Goal: Information Seeking & Learning: Check status

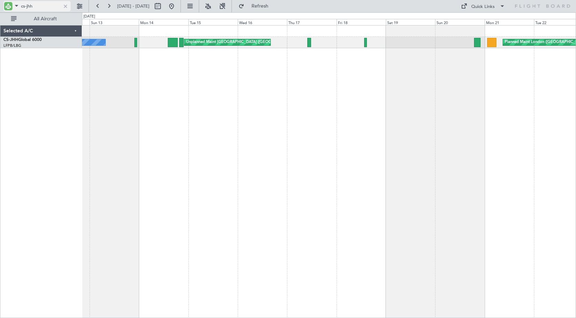
click at [40, 7] on input "cs-jhh" at bounding box center [41, 6] width 40 height 10
drag, startPoint x: 42, startPoint y: 7, endPoint x: -25, endPoint y: 7, distance: 67.5
click at [0, 7] on html "cs-jhh [DATE] - [DATE] Refresh Quick Links All Aircraft Planned Maint [GEOGRAPH…" at bounding box center [288, 159] width 576 height 318
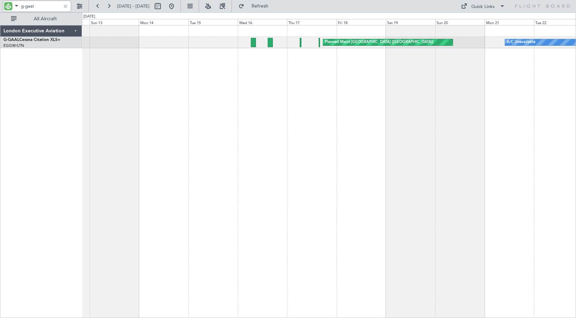
click at [203, 100] on div "A/C Unavailable Planned Maint [GEOGRAPHIC_DATA] ([GEOGRAPHIC_DATA]) A/C Unavail…" at bounding box center [329, 171] width 494 height 293
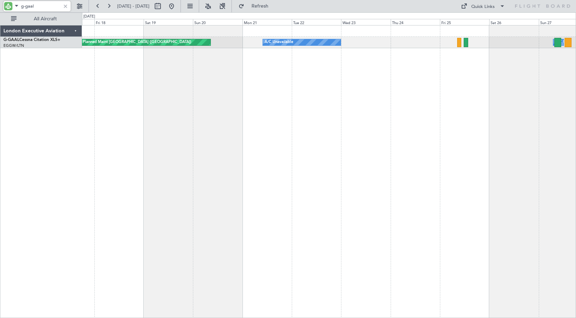
click at [107, 88] on div "A/C Unavailable Planned Maint [GEOGRAPHIC_DATA] ([GEOGRAPHIC_DATA]) A/C Unavail…" at bounding box center [329, 171] width 494 height 293
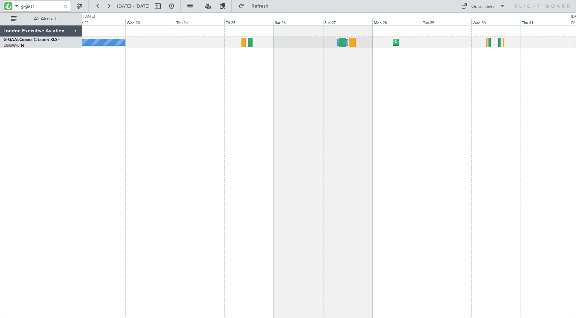
click at [136, 92] on div "A/C Unavailable A/C Unavailable Unplanned Maint [GEOGRAPHIC_DATA] ([GEOGRAPHIC_…" at bounding box center [329, 171] width 494 height 293
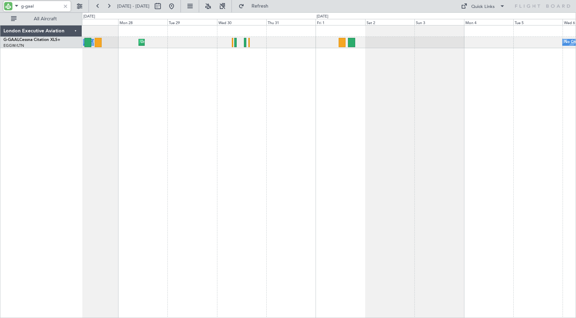
click at [122, 92] on div "A/C Unavailable Unplanned Maint [GEOGRAPHIC_DATA] ([GEOGRAPHIC_DATA]) No Crew" at bounding box center [329, 171] width 494 height 293
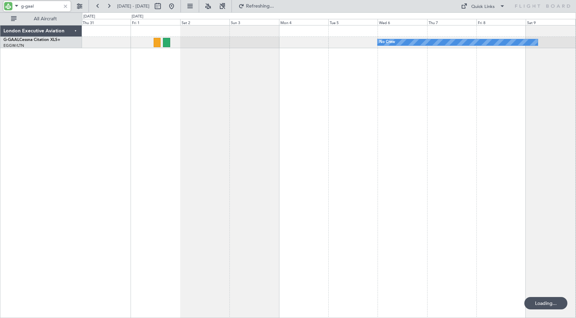
click at [160, 88] on div "No Crew Unplanned Maint [GEOGRAPHIC_DATA] ([GEOGRAPHIC_DATA])" at bounding box center [329, 171] width 494 height 293
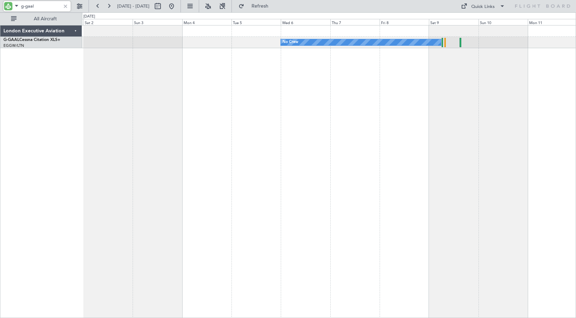
click at [335, 72] on div "No Crew Planned Maint" at bounding box center [329, 171] width 494 height 293
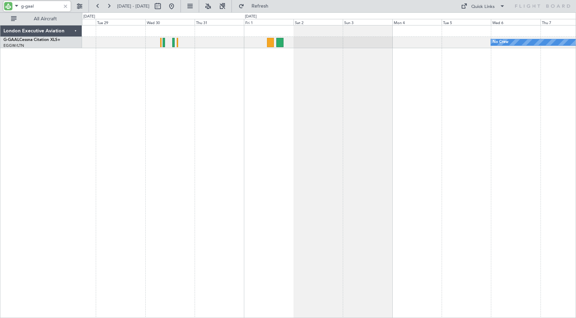
click at [401, 66] on div "No Crew Unplanned Maint [GEOGRAPHIC_DATA] ([GEOGRAPHIC_DATA]) A/C Unavailable" at bounding box center [329, 171] width 494 height 293
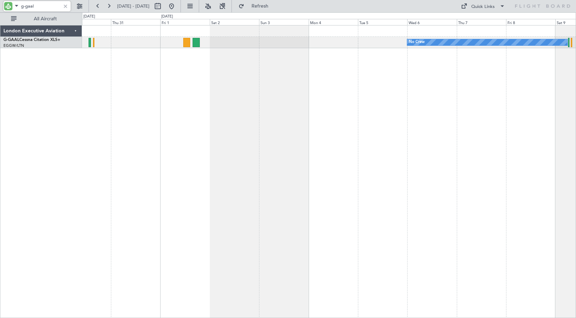
click at [195, 97] on div "No Crew Unplanned Maint [GEOGRAPHIC_DATA] ([GEOGRAPHIC_DATA])" at bounding box center [329, 171] width 494 height 293
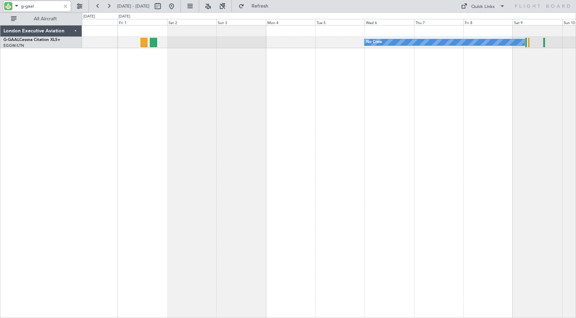
click at [209, 77] on div "No Crew" at bounding box center [329, 171] width 494 height 293
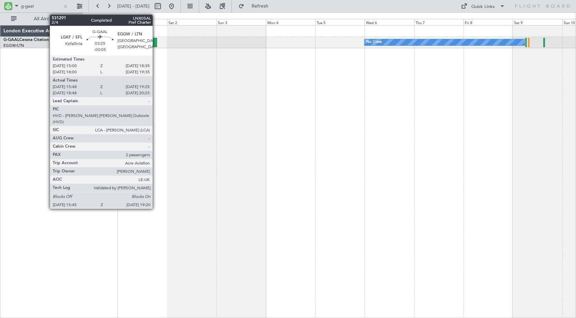
click at [155, 41] on div at bounding box center [154, 42] width 8 height 9
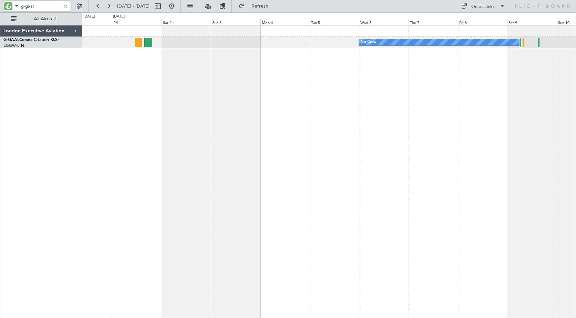
click at [188, 75] on div "No Crew" at bounding box center [329, 171] width 494 height 293
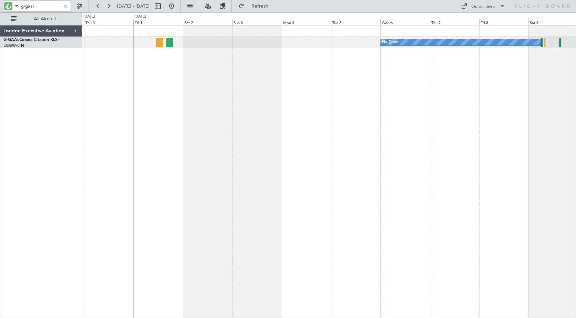
click at [198, 79] on div "No Crew Unplanned Maint [GEOGRAPHIC_DATA] ([GEOGRAPHIC_DATA])" at bounding box center [329, 171] width 494 height 293
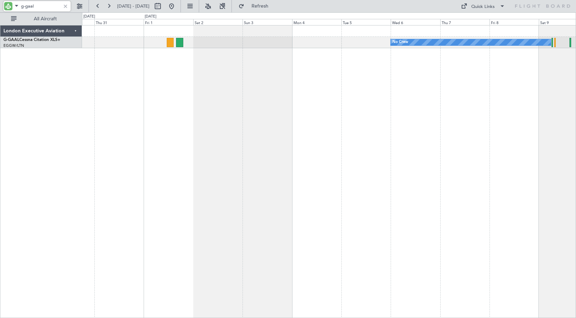
click at [191, 58] on div "No Crew Unplanned Maint [GEOGRAPHIC_DATA] ([GEOGRAPHIC_DATA])" at bounding box center [329, 171] width 494 height 293
drag, startPoint x: 25, startPoint y: 8, endPoint x: 44, endPoint y: 9, distance: 19.7
click at [44, 9] on input "g-gaal" at bounding box center [41, 6] width 40 height 10
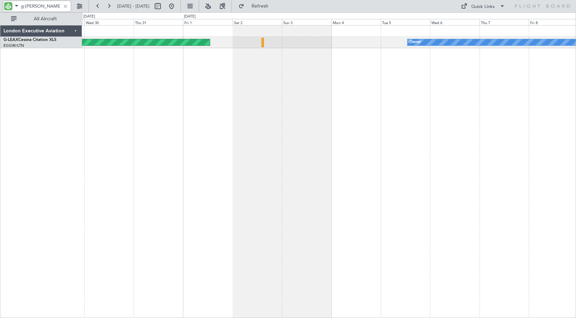
click at [487, 102] on div "Owner Planned [GEOGRAPHIC_DATA]" at bounding box center [329, 171] width 494 height 293
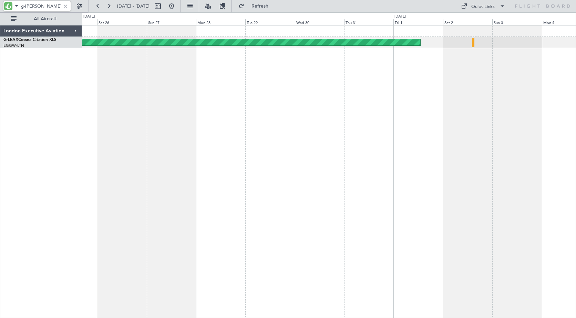
click at [442, 90] on div "Planned Maint Dusseldorf Owner" at bounding box center [329, 171] width 494 height 293
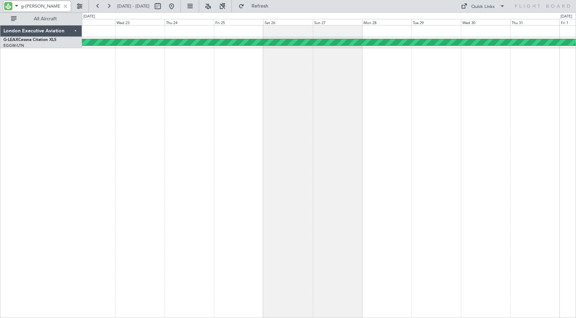
click at [376, 71] on div "Planned Maint Dusseldorf" at bounding box center [329, 171] width 494 height 293
click at [99, 51] on div "Planned Maint Dusseldorf" at bounding box center [329, 171] width 494 height 293
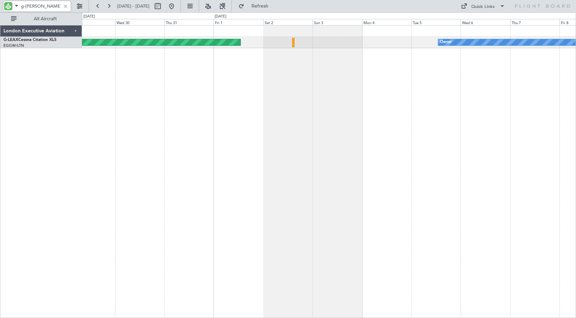
drag, startPoint x: 26, startPoint y: 4, endPoint x: 42, endPoint y: 7, distance: 16.1
click at [42, 7] on input "g-[PERSON_NAME]" at bounding box center [41, 6] width 40 height 10
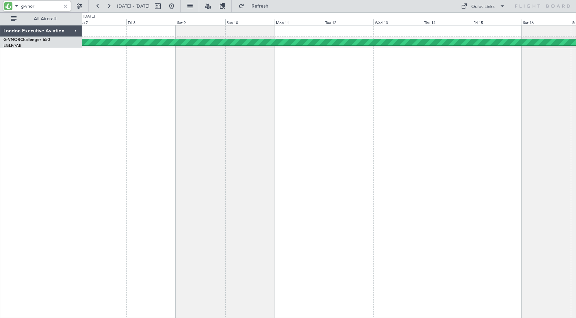
click at [0, 118] on html "g-vnor [DATE] - [DATE] Refresh Quick Links All Aircraft Planned Maint [GEOGRAPH…" at bounding box center [288, 159] width 576 height 318
click at [2, 98] on div "Planned Maint London ([GEOGRAPHIC_DATA]) London Executive Aviation G-VNOR Chall…" at bounding box center [288, 165] width 576 height 306
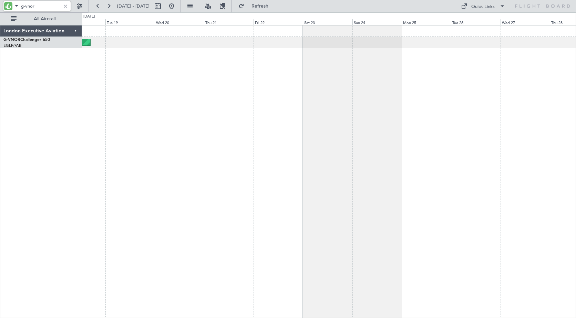
click at [136, 97] on div "Planned Maint London ([GEOGRAPHIC_DATA])" at bounding box center [329, 171] width 494 height 293
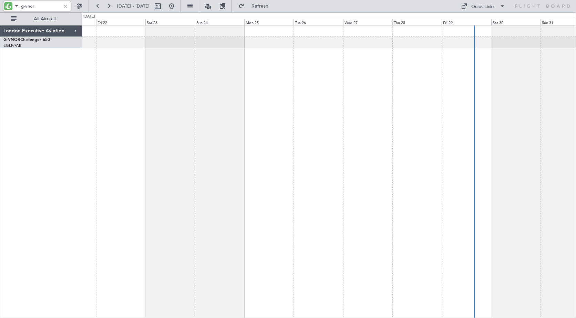
click at [191, 108] on div at bounding box center [329, 171] width 494 height 293
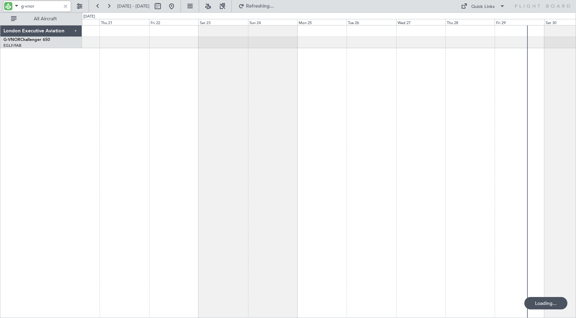
click at [365, 103] on div "Planned Maint London ([GEOGRAPHIC_DATA])" at bounding box center [329, 171] width 494 height 293
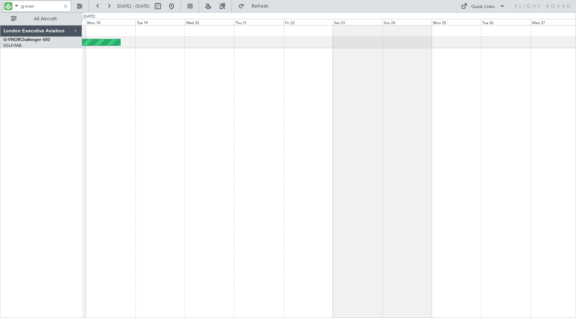
click at [274, 105] on div "Planned Maint London ([GEOGRAPHIC_DATA])" at bounding box center [329, 171] width 494 height 293
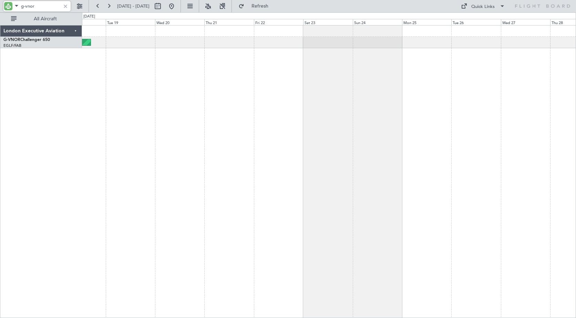
click at [322, 102] on div "Planned Maint London ([GEOGRAPHIC_DATA])" at bounding box center [329, 171] width 494 height 293
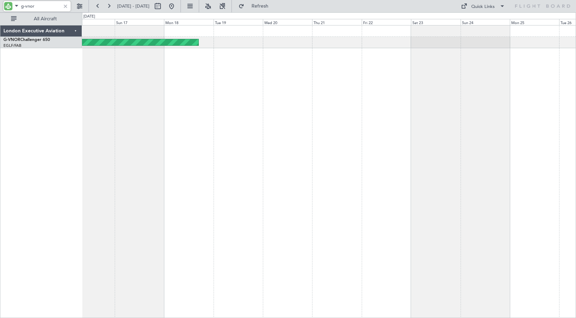
click at [400, 95] on div "Planned Maint London ([GEOGRAPHIC_DATA])" at bounding box center [329, 171] width 494 height 293
drag, startPoint x: 25, startPoint y: 6, endPoint x: 49, endPoint y: 9, distance: 24.0
click at [49, 9] on input "g-vnor" at bounding box center [41, 6] width 40 height 10
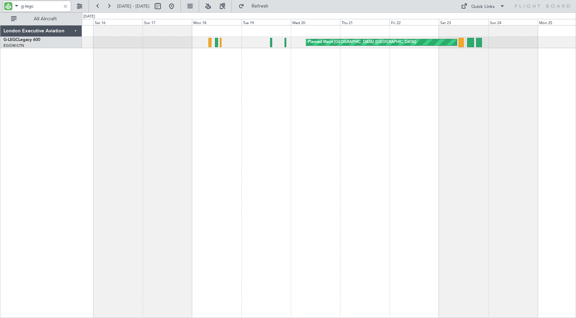
click at [222, 79] on div "Planned Maint [GEOGRAPHIC_DATA] ([GEOGRAPHIC_DATA]) No Crew" at bounding box center [329, 171] width 494 height 293
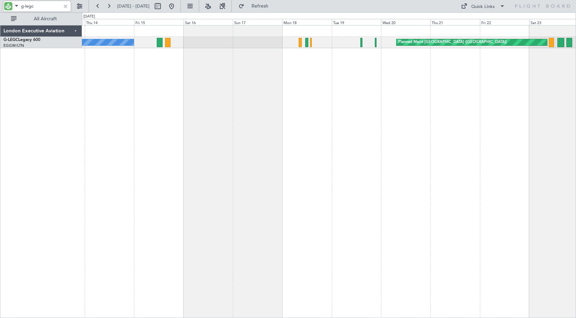
click at [247, 77] on div "Planned Maint [GEOGRAPHIC_DATA] ([GEOGRAPHIC_DATA]) No Crew" at bounding box center [329, 171] width 494 height 293
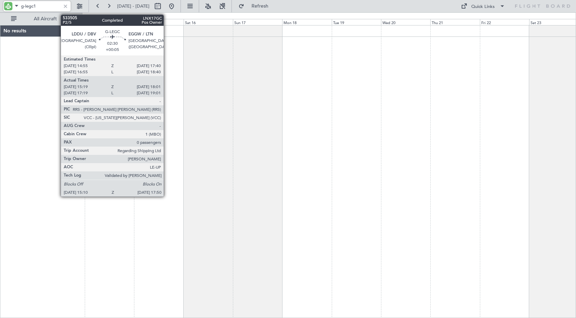
type input "g-legc"
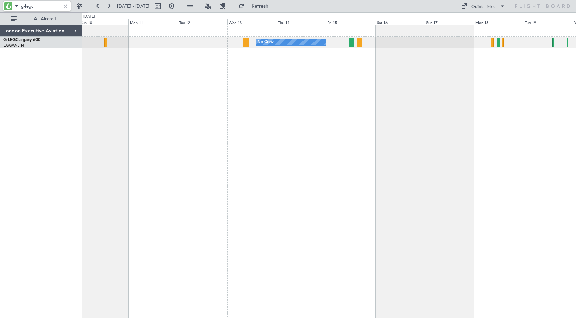
click at [334, 84] on div "No Crew Planned Maint [GEOGRAPHIC_DATA] ([GEOGRAPHIC_DATA])" at bounding box center [329, 171] width 494 height 293
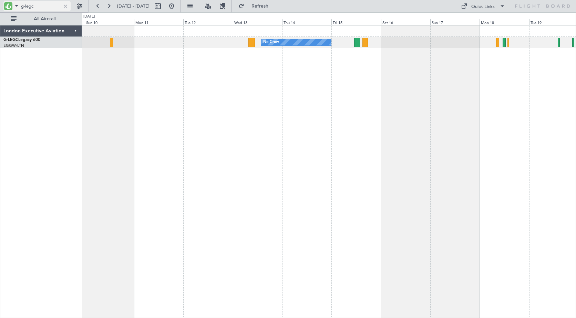
click at [38, 6] on input "g-legc" at bounding box center [41, 6] width 40 height 10
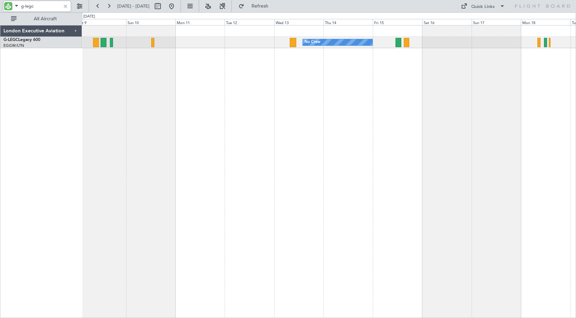
click at [288, 69] on div "No Crew Planned Maint [GEOGRAPHIC_DATA] ([GEOGRAPHIC_DATA]) Planned Maint [GEOG…" at bounding box center [329, 171] width 494 height 293
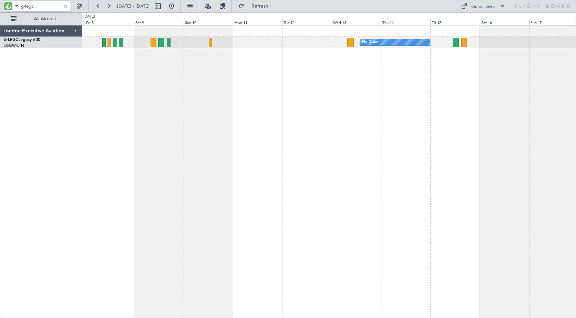
click at [218, 65] on div "No Crew Planned Maint [GEOGRAPHIC_DATA] ([GEOGRAPHIC_DATA]) Planned Maint [GEOG…" at bounding box center [329, 171] width 494 height 293
click at [64, 7] on div at bounding box center [66, 6] width 8 height 8
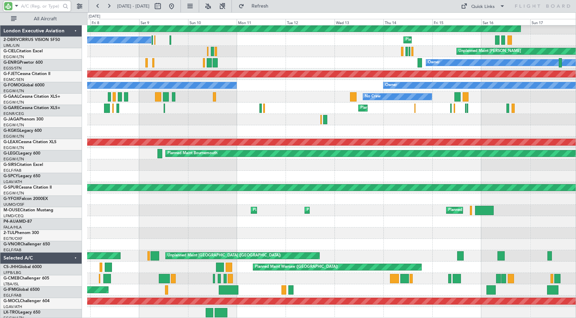
scroll to position [59, 0]
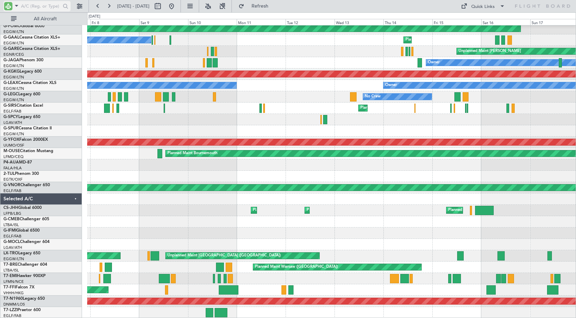
click at [17, 7] on span at bounding box center [16, 5] width 8 height 9
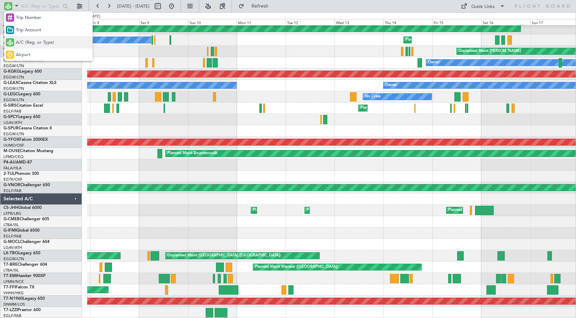
click at [28, 43] on span "A/C (Reg. or Type)" at bounding box center [35, 42] width 38 height 7
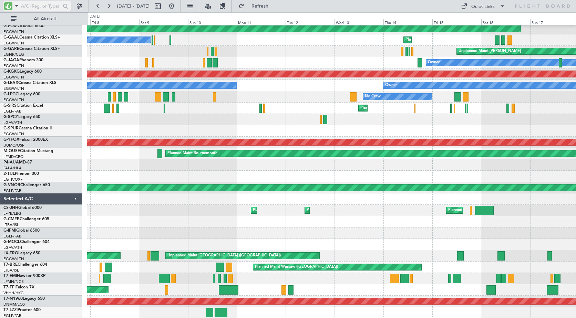
click at [27, 9] on input "text" at bounding box center [41, 6] width 40 height 10
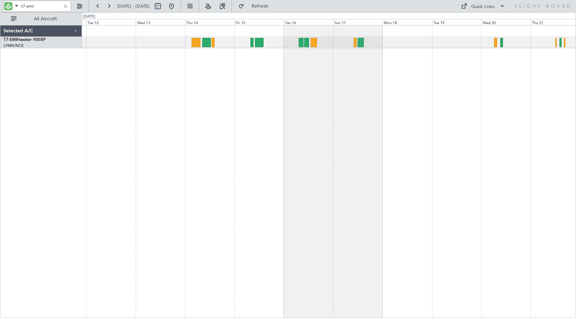
click at [157, 93] on div "Planned Maint [PERSON_NAME]" at bounding box center [329, 171] width 494 height 293
drag, startPoint x: 28, startPoint y: 5, endPoint x: -7, endPoint y: -2, distance: 35.5
click at [0, 0] on html "t7-emi [DATE] - [DATE] Refresh Quick Links All Aircraft Planned Maint [PERSON_N…" at bounding box center [288, 159] width 576 height 318
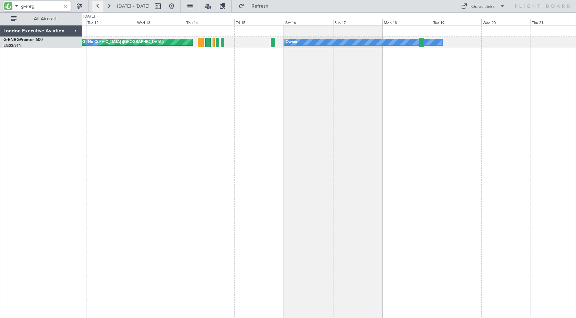
click at [95, 5] on button at bounding box center [97, 6] width 11 height 11
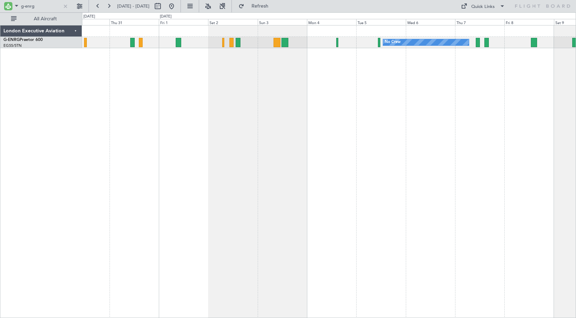
click at [331, 126] on div "No Crew Planned Maint [GEOGRAPHIC_DATA] ([GEOGRAPHIC_DATA]) AOG Maint [GEOGRAPH…" at bounding box center [329, 171] width 494 height 293
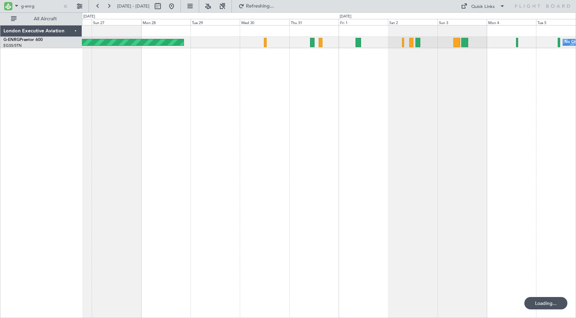
click at [260, 111] on div "No Crew AOG Maint [GEOGRAPHIC_DATA] ([GEOGRAPHIC_DATA])" at bounding box center [329, 171] width 494 height 293
click at [35, 7] on input "g-enrg" at bounding box center [41, 6] width 40 height 10
drag, startPoint x: 26, startPoint y: 5, endPoint x: 42, endPoint y: 10, distance: 17.1
click at [42, 10] on input "g-enrg" at bounding box center [41, 6] width 40 height 10
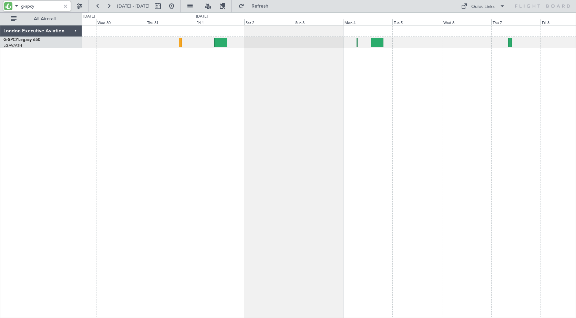
click at [90, 80] on div "Planned Maint Athens ([PERSON_NAME] Intl)" at bounding box center [329, 171] width 494 height 293
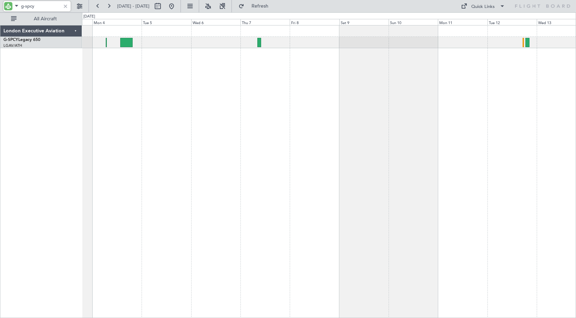
click at [127, 99] on div at bounding box center [329, 171] width 494 height 293
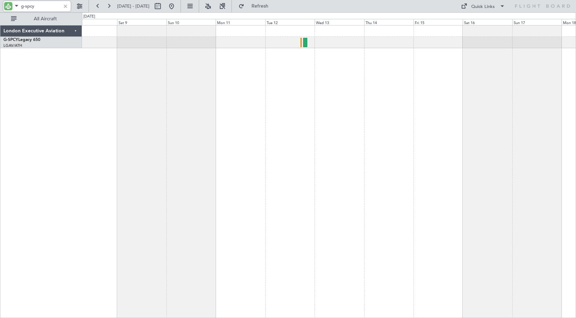
click at [201, 116] on div at bounding box center [329, 171] width 494 height 293
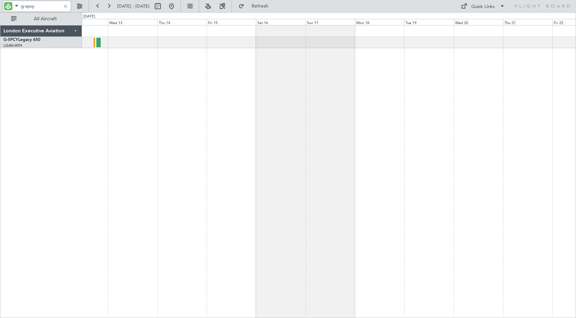
click at [166, 118] on div at bounding box center [329, 171] width 494 height 293
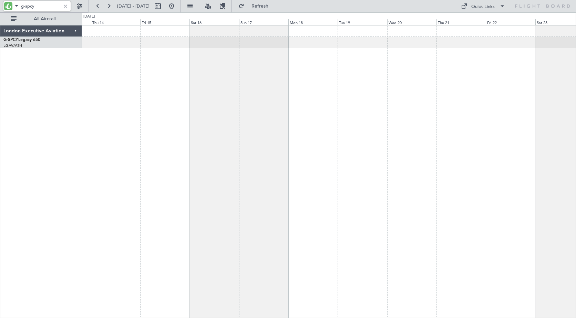
click at [296, 108] on div at bounding box center [329, 171] width 494 height 293
type input "g-spcy"
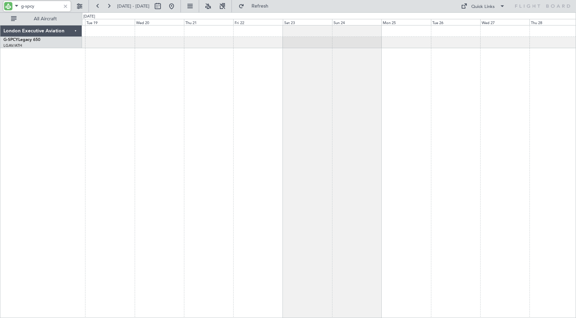
click at [89, 86] on div "Planned Maint Athens ([PERSON_NAME] Intl)" at bounding box center [329, 171] width 494 height 293
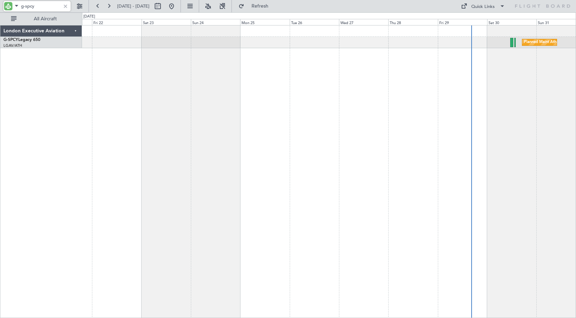
click at [174, 86] on div "Planned Maint Athens ([PERSON_NAME] Intl)" at bounding box center [329, 171] width 494 height 293
click at [65, 5] on div at bounding box center [66, 6] width 8 height 8
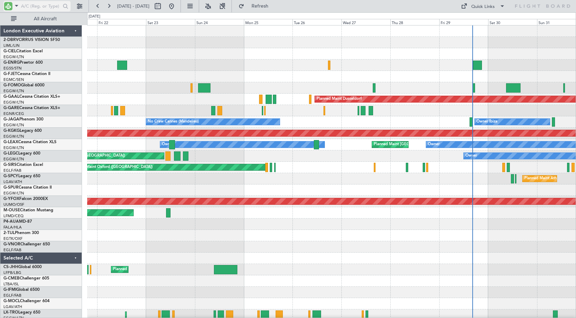
click at [16, 7] on span at bounding box center [16, 5] width 8 height 9
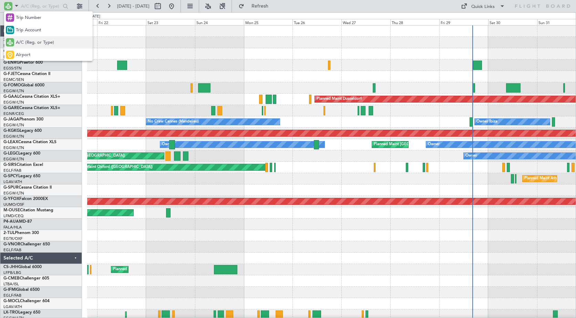
click at [17, 43] on span "A/C (Reg. or Type)" at bounding box center [35, 42] width 38 height 7
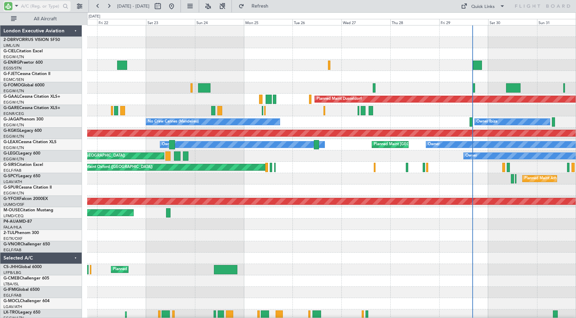
click at [29, 8] on input "text" at bounding box center [41, 6] width 40 height 10
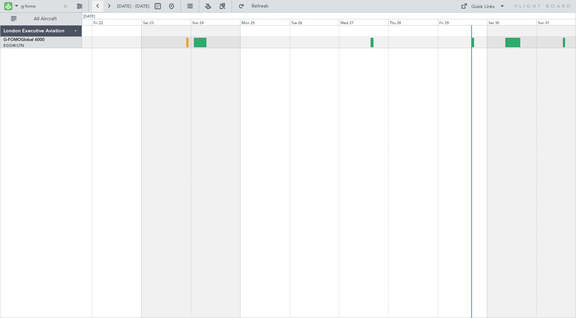
click at [100, 8] on button at bounding box center [97, 6] width 11 height 11
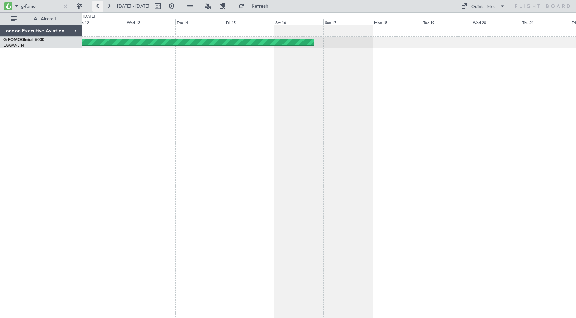
click at [100, 8] on button at bounding box center [97, 6] width 11 height 11
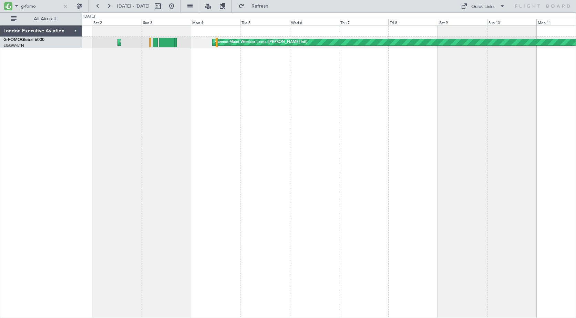
click at [345, 92] on div "Planned Maint Windsor Locks ([PERSON_NAME] Intl) Planned Maint [GEOGRAPHIC_DATA]" at bounding box center [329, 171] width 494 height 293
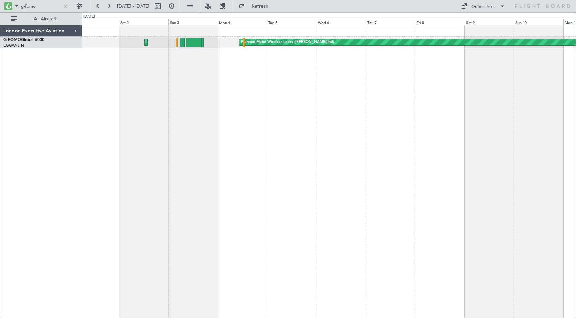
click at [182, 81] on div "Planned Maint Windsor Locks ([PERSON_NAME] Intl) Planned Maint [GEOGRAPHIC_DATA]" at bounding box center [329, 171] width 494 height 293
click at [98, 7] on button at bounding box center [97, 6] width 11 height 11
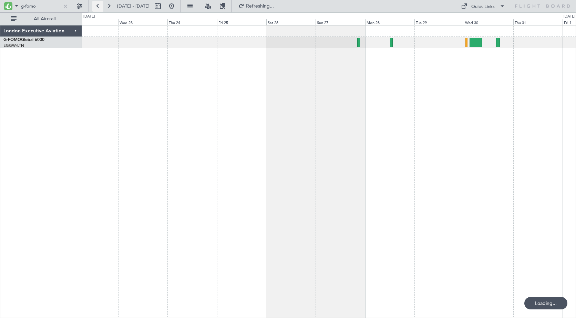
click at [98, 7] on button at bounding box center [97, 6] width 11 height 11
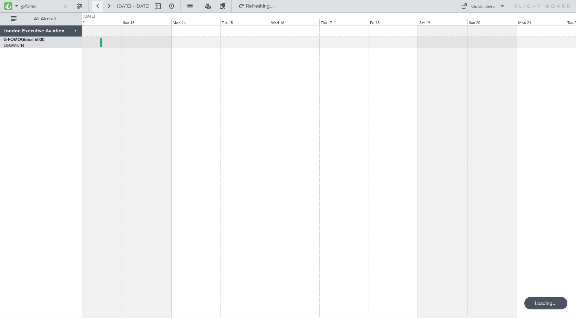
click at [98, 7] on button at bounding box center [97, 6] width 11 height 11
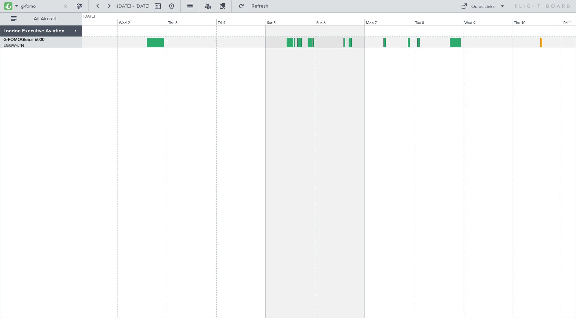
click at [180, 91] on div at bounding box center [329, 171] width 494 height 293
drag, startPoint x: 25, startPoint y: 5, endPoint x: 54, endPoint y: 9, distance: 29.5
click at [54, 9] on input "g-fomo" at bounding box center [41, 6] width 40 height 10
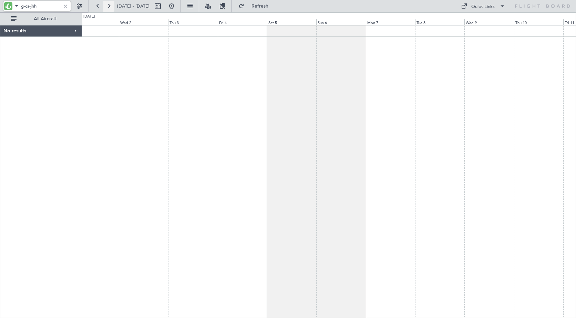
click at [111, 7] on button at bounding box center [108, 6] width 11 height 11
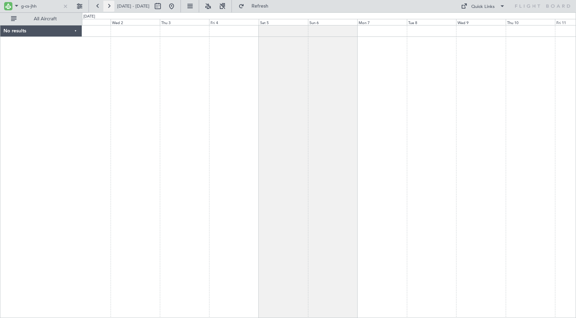
click at [111, 7] on button at bounding box center [108, 6] width 11 height 11
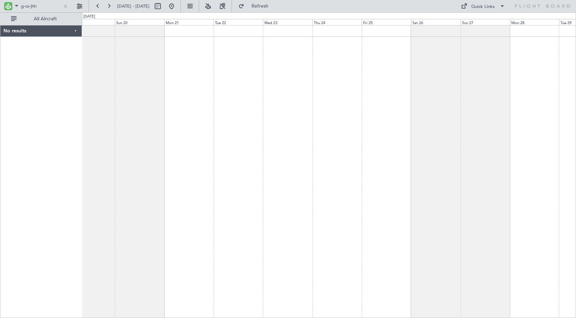
click at [267, 99] on div at bounding box center [329, 171] width 494 height 293
click at [25, 6] on input "g-cs-jhh" at bounding box center [41, 6] width 40 height 10
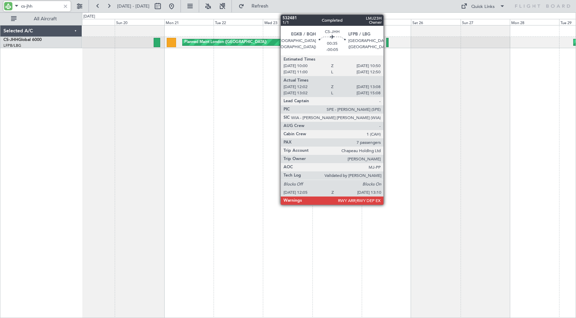
click at [386, 44] on div at bounding box center [387, 42] width 2 height 9
type input "cs-jhh"
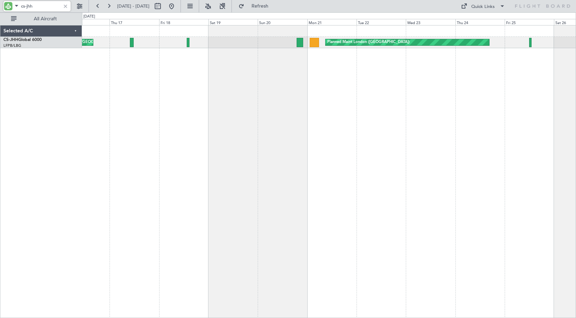
click at [288, 86] on div "Planned Maint London ([GEOGRAPHIC_DATA]) Unplanned Maint [GEOGRAPHIC_DATA] ([GE…" at bounding box center [329, 171] width 494 height 293
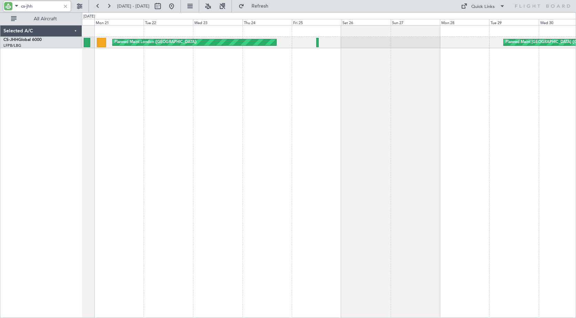
click at [325, 67] on div "Planned Maint London ([GEOGRAPHIC_DATA]) Planned Maint [GEOGRAPHIC_DATA] ([GEOG…" at bounding box center [329, 171] width 494 height 293
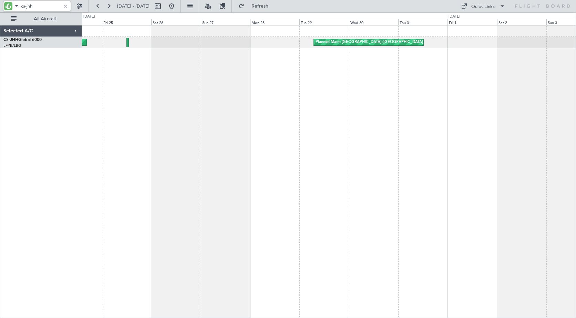
click at [226, 68] on div "Planned Maint London ([GEOGRAPHIC_DATA]) Planned Maint [GEOGRAPHIC_DATA] ([GEOG…" at bounding box center [329, 171] width 494 height 293
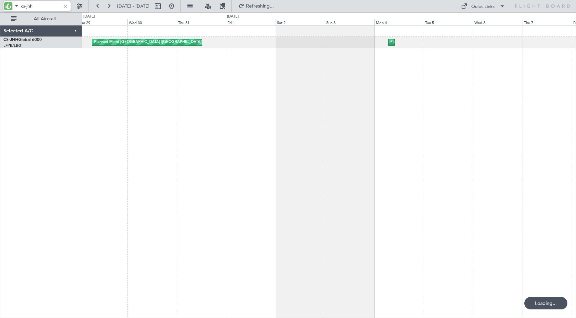
click at [322, 65] on div "Planned Maint [GEOGRAPHIC_DATA] ([GEOGRAPHIC_DATA]) Planned Maint [GEOGRAPHIC_D…" at bounding box center [329, 171] width 494 height 293
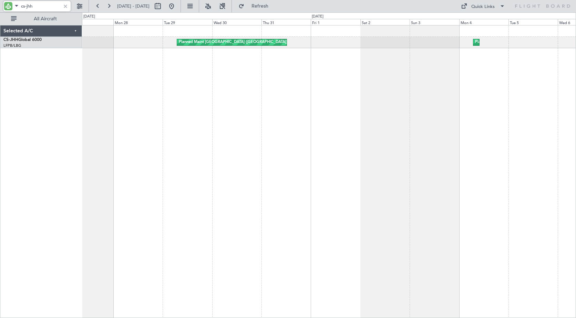
click at [575, 78] on html "cs-jhh [DATE] - [DATE] Refresh Quick Links All Aircraft Planned Maint [GEOGRAPH…" at bounding box center [288, 159] width 576 height 318
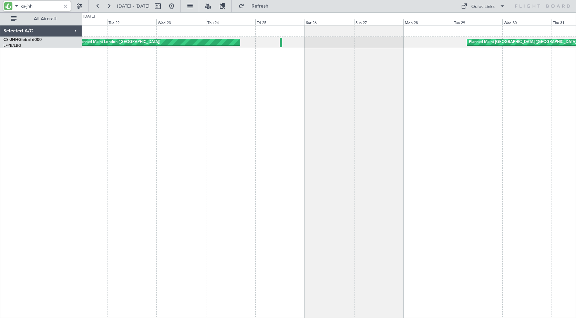
click at [484, 82] on div "Planned Maint London ([GEOGRAPHIC_DATA]) Planned Maint [GEOGRAPHIC_DATA] ([GEOG…" at bounding box center [329, 171] width 494 height 293
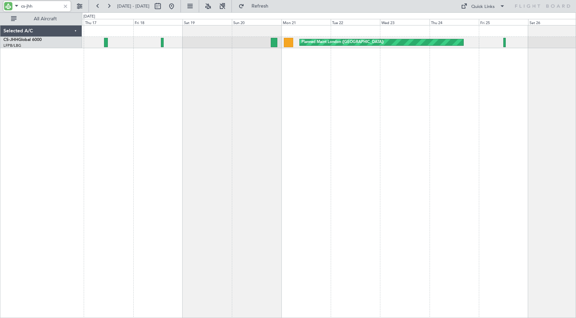
click at [458, 77] on div "Planned Maint London ([GEOGRAPHIC_DATA]) Unplanned Maint [GEOGRAPHIC_DATA] ([GE…" at bounding box center [329, 171] width 494 height 293
click at [111, 4] on button at bounding box center [108, 6] width 11 height 11
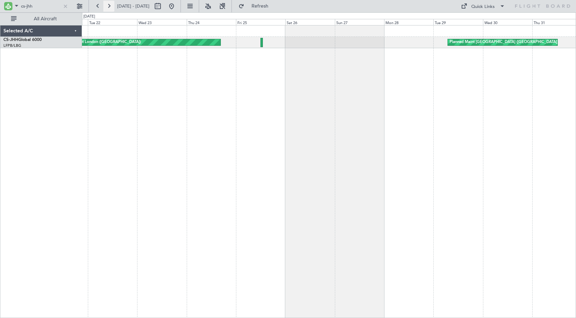
click at [111, 4] on button at bounding box center [108, 6] width 11 height 11
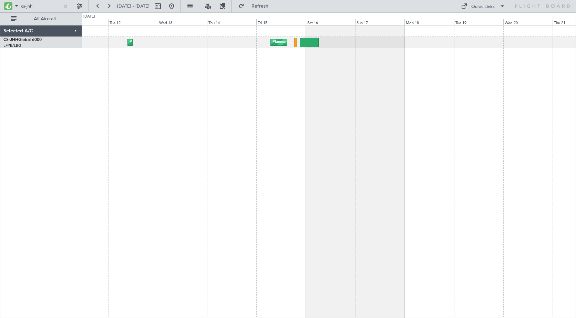
click at [185, 110] on div "Planned Maint [GEOGRAPHIC_DATA] ([GEOGRAPHIC_DATA]) Planned Maint [GEOGRAPHIC_D…" at bounding box center [329, 171] width 494 height 293
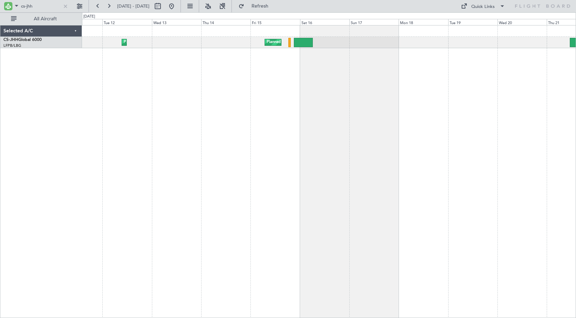
click at [181, 94] on div "Planned Maint [GEOGRAPHIC_DATA] ([GEOGRAPHIC_DATA]) Planned Maint [GEOGRAPHIC_D…" at bounding box center [329, 171] width 494 height 293
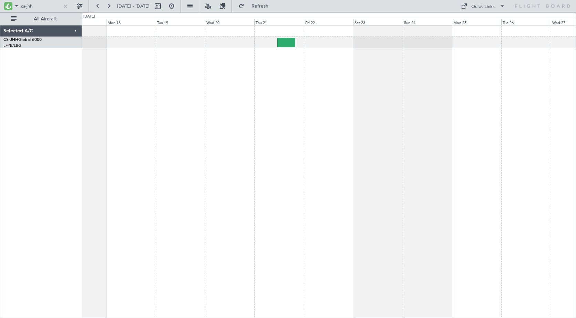
click at [249, 89] on div "Planned Maint [GEOGRAPHIC_DATA] ([GEOGRAPHIC_DATA])" at bounding box center [329, 171] width 494 height 293
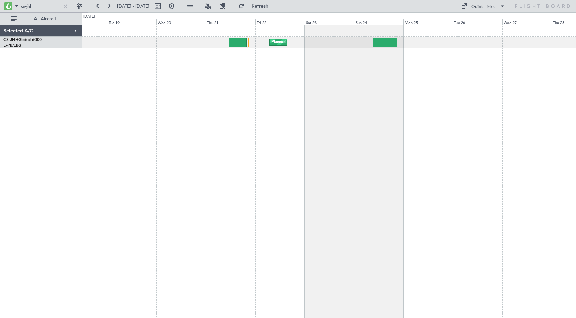
click at [251, 77] on div "Planned Maint [GEOGRAPHIC_DATA] ([GEOGRAPHIC_DATA])" at bounding box center [329, 171] width 494 height 293
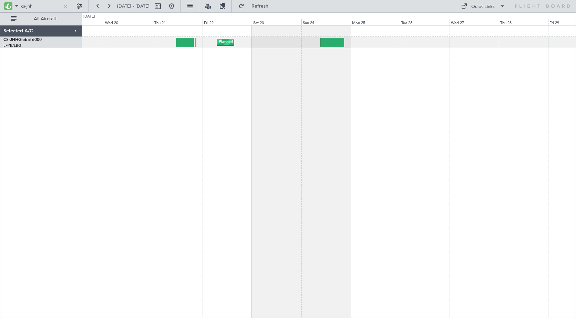
click at [317, 84] on div "Planned Maint [GEOGRAPHIC_DATA] ([GEOGRAPHIC_DATA])" at bounding box center [329, 171] width 494 height 293
